Goal: Information Seeking & Learning: Learn about a topic

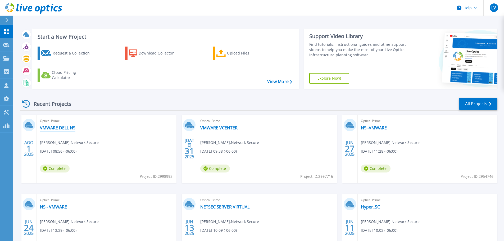
click at [67, 127] on link "VMWARE DELL NS" at bounding box center [57, 127] width 35 height 5
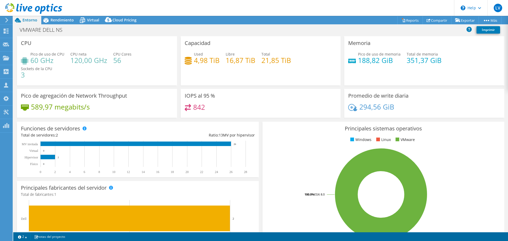
select select "USD"
click at [61, 23] on div "Rendimiento" at bounding box center [59, 20] width 37 height 8
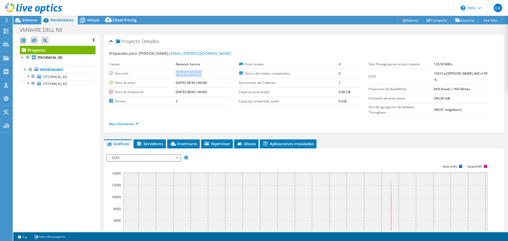
drag, startPoint x: 165, startPoint y: 72, endPoint x: 232, endPoint y: 74, distance: 67.5
click at [204, 71] on tr "Duración 7 [PERSON_NAME], 0 h, 0 min." at bounding box center [170, 73] width 122 height 9
click at [232, 74] on div "Cuenta Network Secure Duración 7 [PERSON_NAME], 0 h, 0 min. Hora de inicio [DAT…" at bounding box center [174, 83] width 130 height 46
click at [295, 140] on li "Aplicaciones instaladas" at bounding box center [288, 144] width 57 height 9
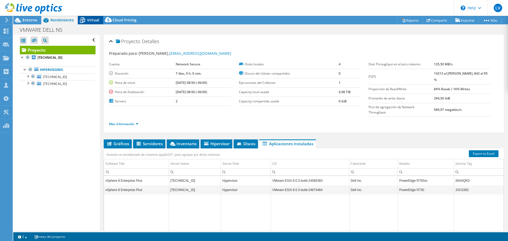
click at [94, 21] on span "Virtual" at bounding box center [93, 19] width 12 height 5
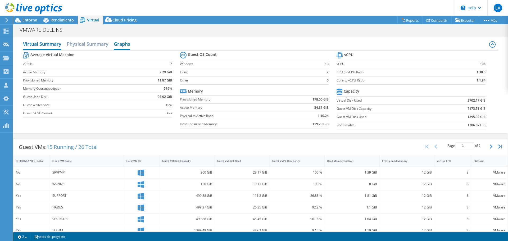
click at [119, 46] on h2 "Graphs" at bounding box center [122, 45] width 16 height 12
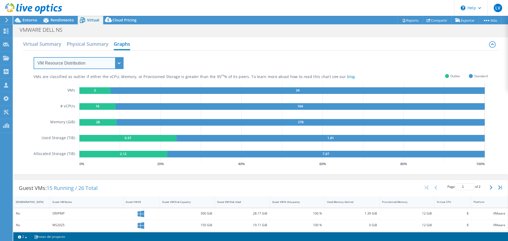
click at [97, 64] on select "VM Resource Distribution Provisioning Contrast Over Provisioning" at bounding box center [79, 63] width 90 height 12
select select "Over Provisioning"
click at [34, 57] on select "VM Resource Distribution Provisioning Contrast Over Provisioning" at bounding box center [79, 63] width 90 height 12
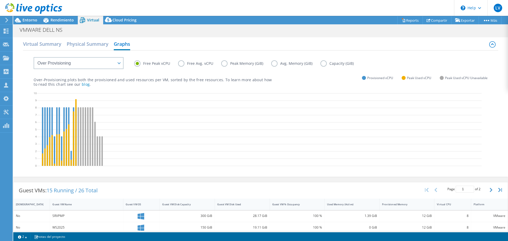
click at [178, 65] on label "Free Avg. vCPU" at bounding box center [199, 63] width 43 height 6
click at [0, 0] on input "Free Avg. vCPU" at bounding box center [0, 0] width 0 height 0
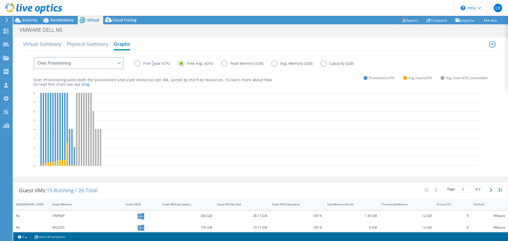
click at [152, 63] on label "Free Peak vCPU" at bounding box center [156, 63] width 44 height 6
click at [127, 65] on div "Free Peak vCPU Free Avg. vCPU Peak Memory (GiB) Avg. Memory (GiB) Capacity (GiB)" at bounding box center [261, 60] width 454 height 18
click at [137, 65] on label "Free Peak vCPU" at bounding box center [156, 63] width 44 height 6
click at [0, 0] on input "Free Peak vCPU" at bounding box center [0, 0] width 0 height 0
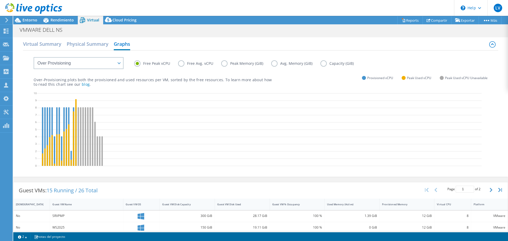
click at [142, 82] on p "Over-Provisioning plots both the provisioned and used resources per VM, sorted …" at bounding box center [153, 82] width 238 height 9
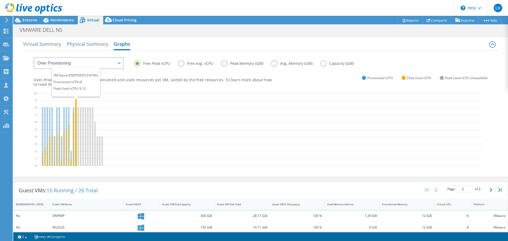
click at [76, 102] on icon at bounding box center [75, 132] width 1 height 67
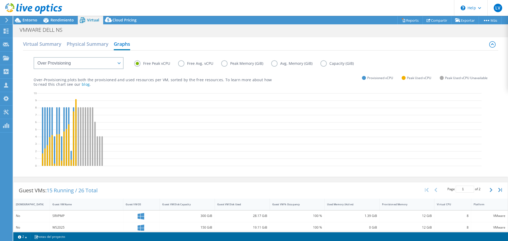
click at [188, 66] on label "Free Avg. vCPU" at bounding box center [199, 63] width 43 height 6
click at [0, 0] on input "Free Avg. vCPU" at bounding box center [0, 0] width 0 height 0
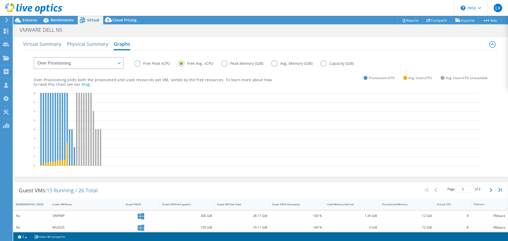
click at [224, 63] on label "Peak Memory (GiB)" at bounding box center [246, 63] width 50 height 6
click at [0, 0] on input "Peak Memory (GiB)" at bounding box center [0, 0] width 0 height 0
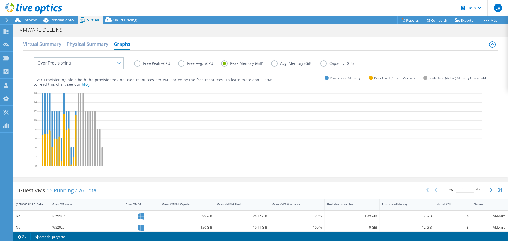
click at [141, 63] on label "Free Peak vCPU" at bounding box center [156, 63] width 44 height 6
click at [0, 0] on input "Free Peak vCPU" at bounding box center [0, 0] width 0 height 0
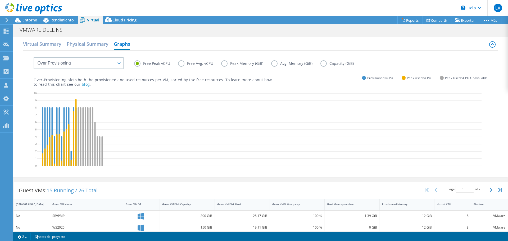
click at [217, 150] on icon at bounding box center [259, 130] width 445 height 79
